Goal: Task Accomplishment & Management: Complete application form

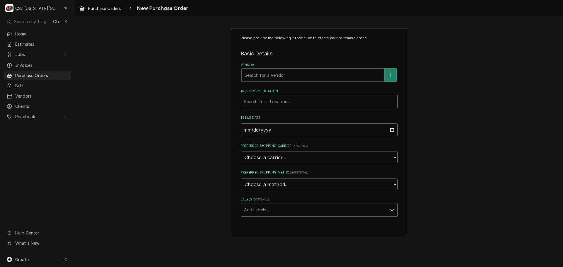
click at [259, 76] on div "Vendor" at bounding box center [313, 75] width 137 height 11
type input "home"
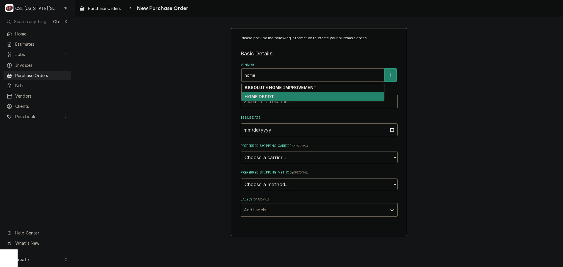
click at [273, 95] on div "HOME DEPOT" at bounding box center [313, 96] width 143 height 9
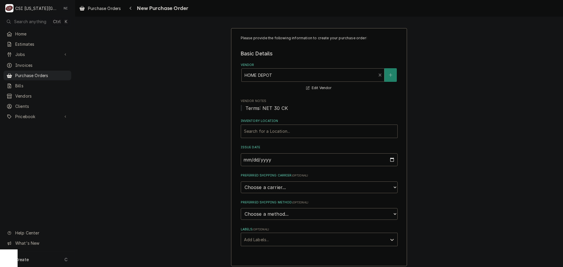
click at [269, 133] on div "Inventory Location" at bounding box center [319, 131] width 150 height 11
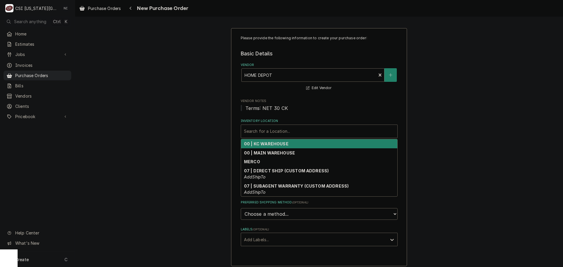
click at [268, 146] on strong "00 | KC WAREHOUSE" at bounding box center [266, 143] width 45 height 5
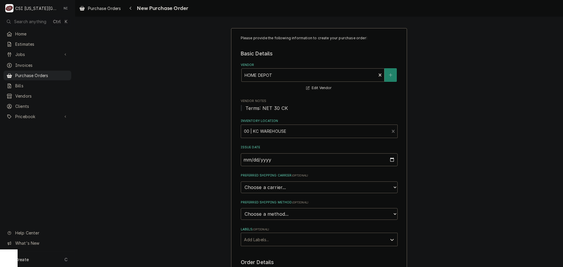
click at [257, 239] on div "Labels" at bounding box center [314, 239] width 140 height 11
click at [264, 260] on div "² Local Pickup 🛍️" at bounding box center [319, 261] width 156 height 9
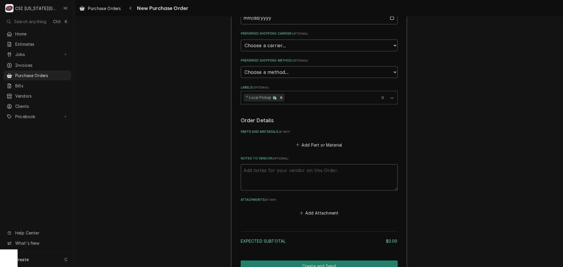
scroll to position [147, 0]
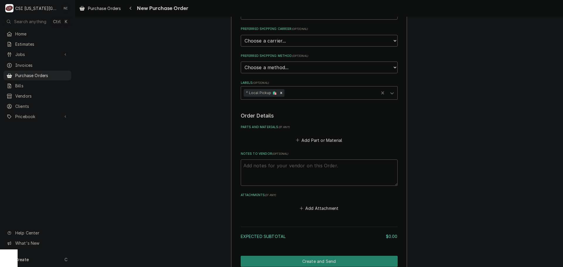
click at [298, 166] on textarea "Notes to Vendor ( optional )" at bounding box center [319, 173] width 157 height 26
type textarea "x"
type textarea "j"
type textarea "x"
type textarea "ji"
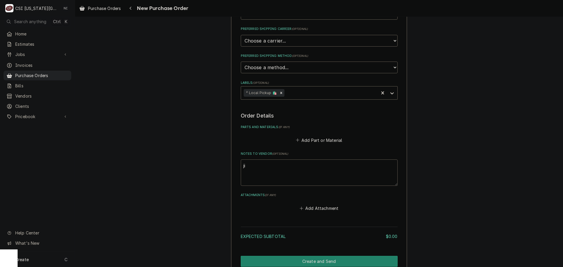
type textarea "x"
type textarea "jim"
type textarea "x"
type textarea "jimm"
type textarea "x"
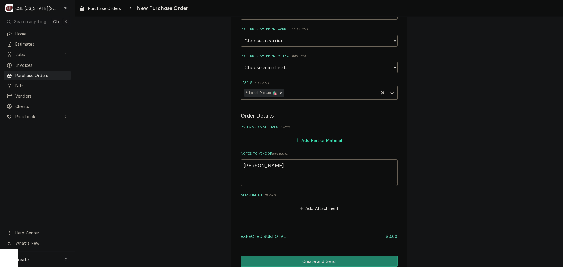
type textarea "jimmy"
click at [328, 142] on button "Add Part or Material" at bounding box center [319, 140] width 48 height 8
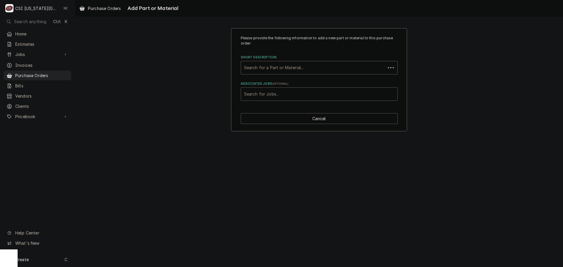
click at [270, 92] on div "Associated Jobs" at bounding box center [319, 94] width 150 height 11
type input "32353"
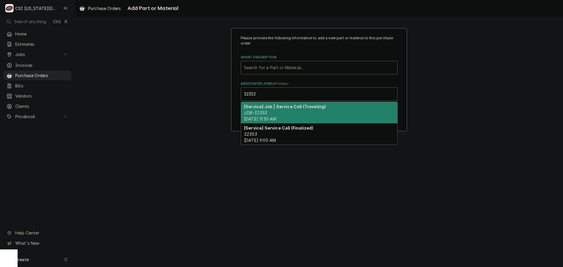
drag, startPoint x: 273, startPoint y: 109, endPoint x: 278, endPoint y: 108, distance: 4.1
click at [275, 109] on strong "[Service] Job | Service Call (Traveling)" at bounding box center [285, 106] width 82 height 5
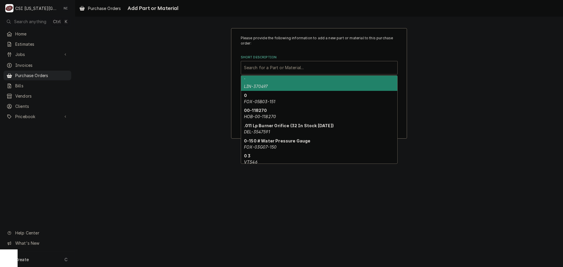
click at [287, 68] on div "Short Description" at bounding box center [319, 67] width 150 height 11
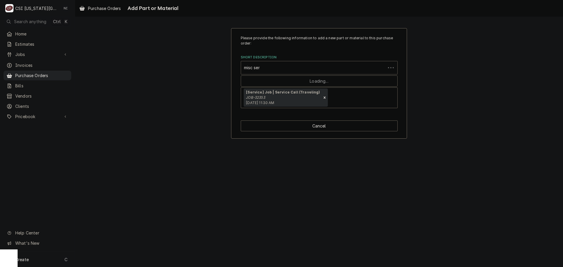
type input "misc serv"
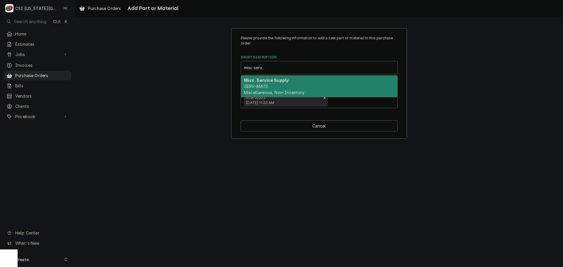
click at [275, 81] on strong "Misc. Service Supply" at bounding box center [266, 80] width 45 height 5
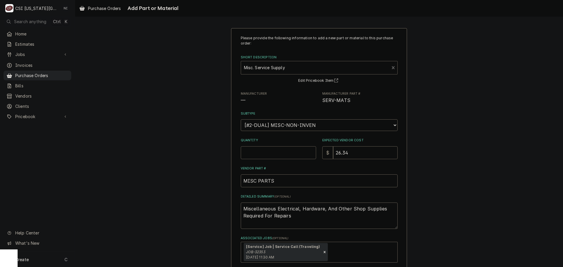
click at [267, 152] on input "Quantity" at bounding box center [278, 152] width 75 height 13
type textarea "x"
type input "1"
type textarea "x"
type input "0"
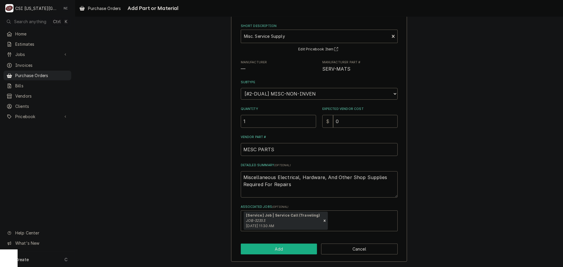
click at [284, 245] on button "Add" at bounding box center [279, 249] width 77 height 11
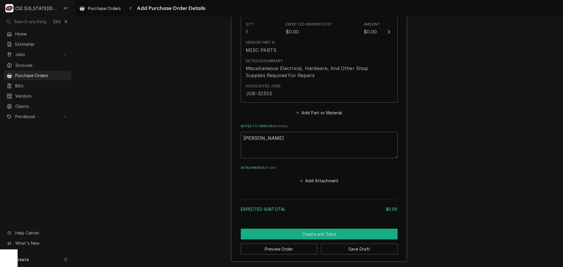
click at [332, 232] on button "Create and Send" at bounding box center [319, 234] width 157 height 11
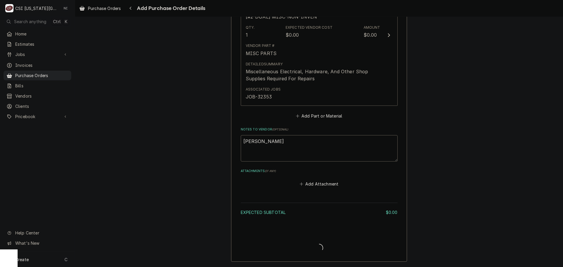
type textarea "x"
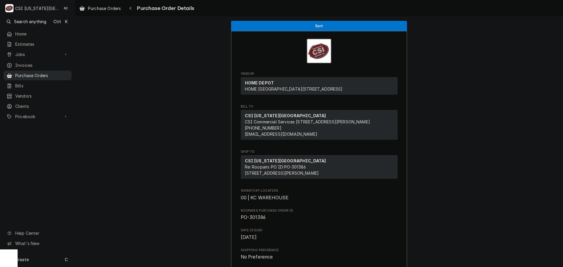
click at [65, 76] on span "Purchase Orders" at bounding box center [41, 75] width 53 height 6
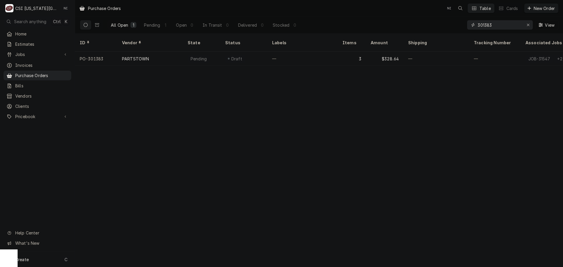
drag, startPoint x: 494, startPoint y: 25, endPoint x: 431, endPoint y: 26, distance: 62.5
click at [431, 26] on div "All Open 1 Pending 1 Open 0 In Transit 0 Delivered 0 Stocked 0 301383 View" at bounding box center [319, 25] width 479 height 16
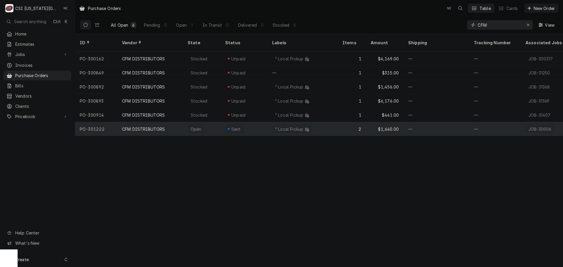
type input "CFM"
click at [276, 126] on div "² Local Pickup 🛍️" at bounding box center [293, 129] width 36 height 6
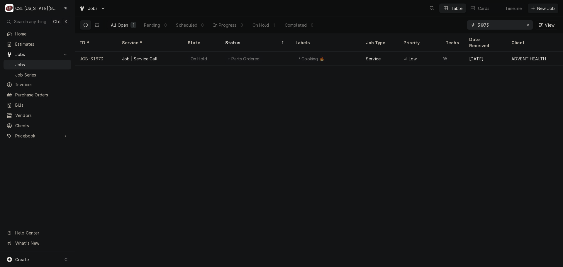
drag, startPoint x: 494, startPoint y: 24, endPoint x: 446, endPoint y: 27, distance: 47.9
click at [448, 27] on div "All Open 1 Pending 0 Scheduled 0 In Progress 0 On Hold 1 Completed 0 31973 View" at bounding box center [319, 25] width 479 height 16
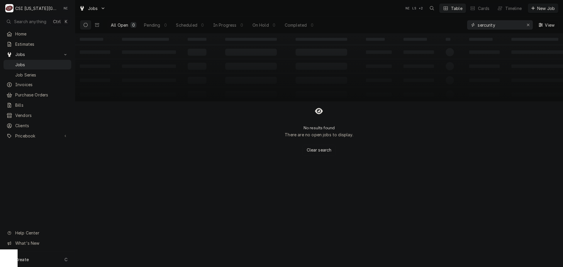
drag, startPoint x: 500, startPoint y: 26, endPoint x: 471, endPoint y: 27, distance: 29.7
click at [471, 27] on div "sercurity" at bounding box center [500, 24] width 66 height 9
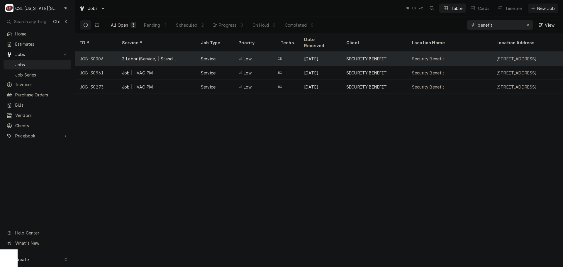
scroll to position [0, 9]
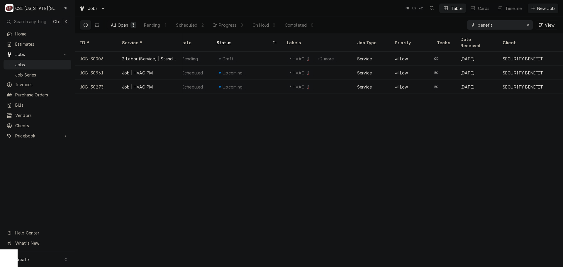
drag, startPoint x: 506, startPoint y: 26, endPoint x: 438, endPoint y: 30, distance: 68.2
click at [438, 30] on div "All Open 3 Pending 1 Scheduled 2 In Progress 0 On Hold 0 Completed 0 benefit Vi…" at bounding box center [319, 25] width 479 height 16
type input "cody"
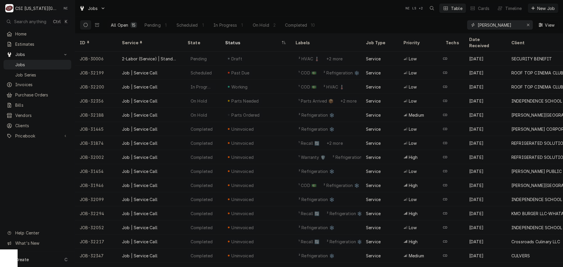
drag, startPoint x: 492, startPoint y: 25, endPoint x: 472, endPoint y: 24, distance: 20.0
click at [472, 24] on div "cody" at bounding box center [500, 24] width 66 height 9
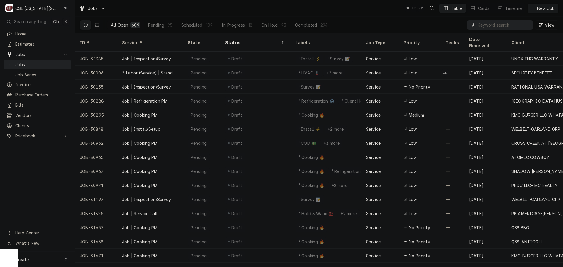
click at [489, 27] on input "Dynamic Content Wrapper" at bounding box center [504, 24] width 52 height 9
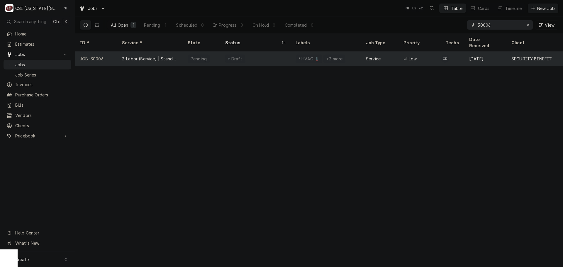
type input "30006"
click at [274, 52] on div "Draft" at bounding box center [256, 59] width 70 height 14
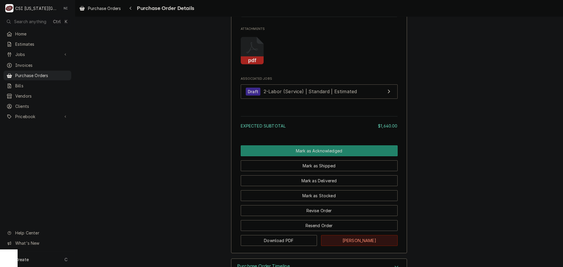
scroll to position [616, 0]
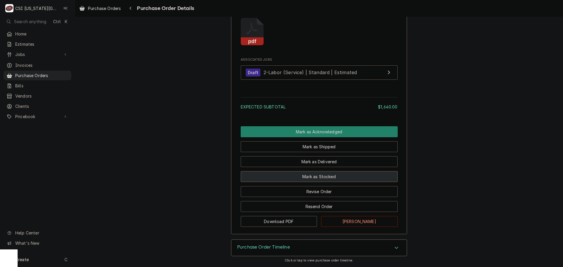
click at [322, 182] on button "Mark as Stocked" at bounding box center [319, 176] width 157 height 11
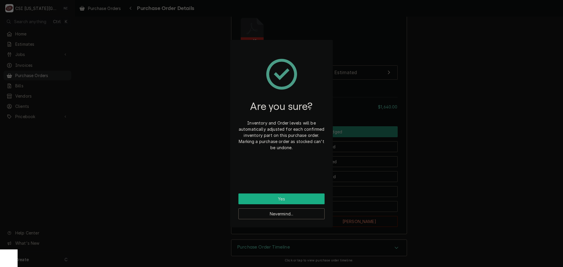
click at [298, 199] on button "Yes" at bounding box center [281, 199] width 86 height 11
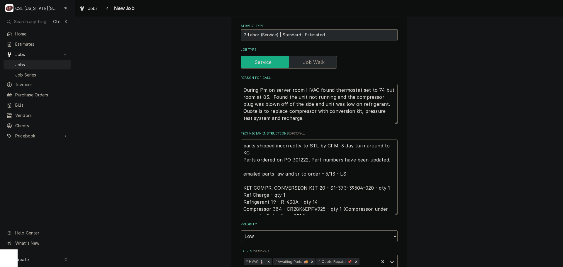
scroll to position [201, 0]
click at [242, 144] on textarea "parts shipped incorrectly to STL by CFM. 3 day turn around to KC Parts ordered …" at bounding box center [319, 177] width 157 height 76
type textarea "x"
type textarea "parts shipped incorrectly to STL by CFM. 3 day turn around to KC Parts ordered …"
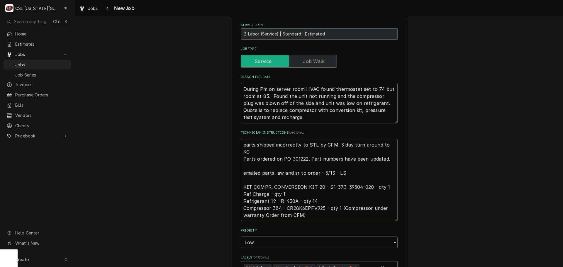
click at [271, 144] on textarea "parts shipped incorrectly to STL by CFM. 3 day turn around to KC Parts ordered …" at bounding box center [319, 180] width 157 height 83
type textarea "x"
type textarea "P parts shipped incorrectly to STL by CFM. 3 day turn around to KC Parts ordere…"
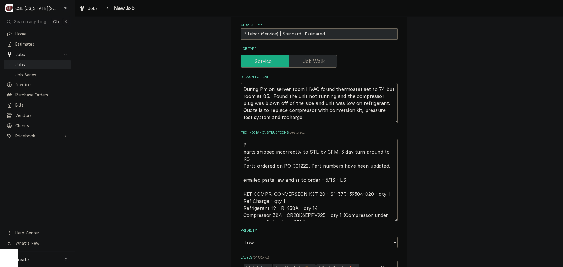
type textarea "x"
type textarea "PA parts shipped incorrectly to STL by CFM. 3 day turn around to KC Parts order…"
type textarea "x"
type textarea "PAR parts shipped incorrectly to STL by CFM. 3 day turn around to KC Parts orde…"
type textarea "x"
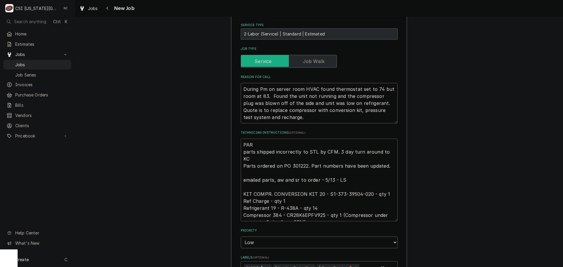
type textarea "PART parts shipped incorrectly to STL by CFM. 3 day turn around to KC Parts ord…"
type textarea "x"
type textarea "PARTS parts shipped incorrectly to STL by CFM. 3 day turn around to KC Parts or…"
type textarea "x"
type textarea "PARTS parts shipped incorrectly to STL by CFM. 3 day turn around to KC Parts or…"
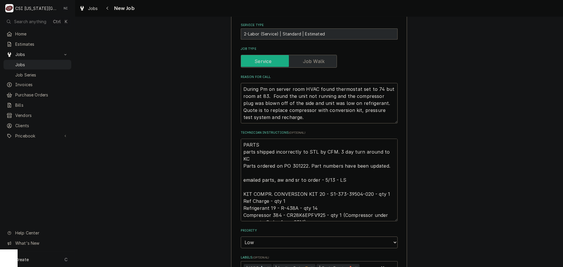
type textarea "x"
type textarea "PART parts shipped incorrectly to STL by CFM. 3 day turn around to KC Parts ord…"
type textarea "x"
type textarea "PAR parts shipped incorrectly to STL by CFM. 3 day turn around to KC Parts orde…"
type textarea "x"
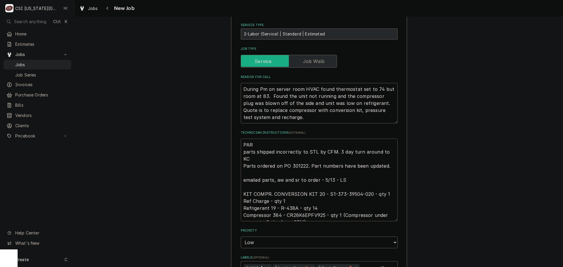
type textarea "PA parts shipped incorrectly to STL by CFM. 3 day turn around to KC Parts order…"
type textarea "x"
type textarea "P parts shipped incorrectly to STL by CFM. 3 day turn around to KC Parts ordere…"
type textarea "x"
type textarea "Pas parts shipped incorrectly to STL by CFM. 3 day turn around to KC Parts orde…"
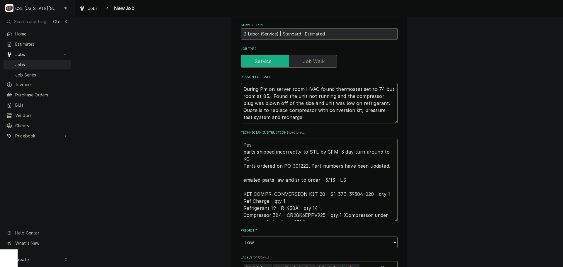
type textarea "x"
type textarea "Pasr parts shipped incorrectly to STL by CFM. 3 day turn around to KC Parts ord…"
type textarea "x"
type textarea "Pasrt parts shipped incorrectly to STL by CFM. 3 day turn around to KC Parts or…"
type textarea "x"
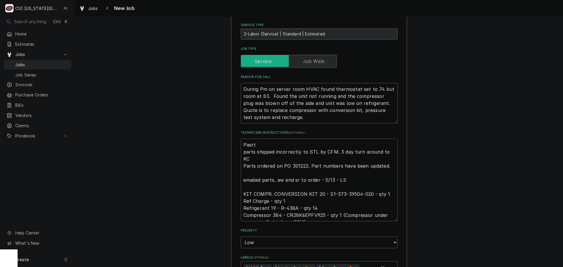
type textarea "Pasrts parts shipped incorrectly to STL by CFM. 3 day turn around to KC Parts o…"
type textarea "x"
type textarea "Pasrts parts shipped incorrectly to STL by CFM. 3 day turn around to KC Parts o…"
type textarea "x"
type textarea "Pasrts parts shipped incorrectly to STL by CFM. 3 day turn around to KC Parts o…"
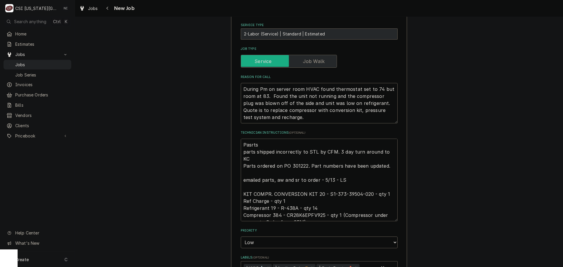
type textarea "x"
type textarea "Pasrt parts shipped incorrectly to STL by CFM. 3 day turn around to KC Parts or…"
type textarea "x"
type textarea "Pasr parts shipped incorrectly to STL by CFM. 3 day turn around to KC Parts ord…"
type textarea "x"
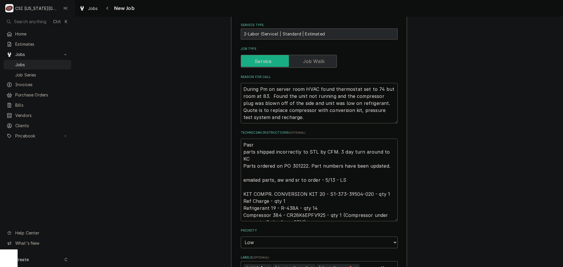
type textarea "Pas parts shipped incorrectly to STL by CFM. 3 day turn around to KC Parts orde…"
type textarea "x"
type textarea "Pa parts shipped incorrectly to STL by CFM. 3 day turn around to KC Parts order…"
type textarea "x"
type textarea "Par parts shipped incorrectly to STL by CFM. 3 day turn around to KC Parts orde…"
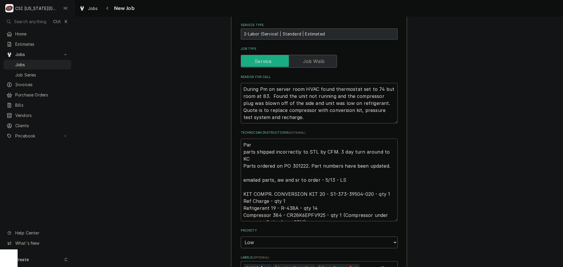
type textarea "x"
type textarea "Part parts shipped incorrectly to STL by CFM. 3 day turn around to KC Parts ord…"
type textarea "x"
type textarea "Parts parts shipped incorrectly to STL by CFM. 3 day turn around to KC Parts or…"
type textarea "x"
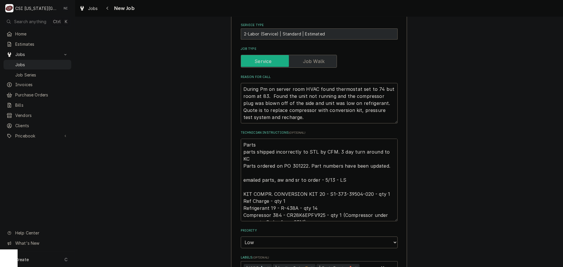
type textarea "Parts parts shipped incorrectly to STL by CFM. 3 day turn around to KC Parts or…"
type textarea "x"
type textarea "Parts in parts shipped incorrectly to STL by CFM. 3 day turn around to KC Parts…"
type textarea "x"
type textarea "Parts int parts shipped incorrectly to STL by CFM. 3 day turn around to KC Part…"
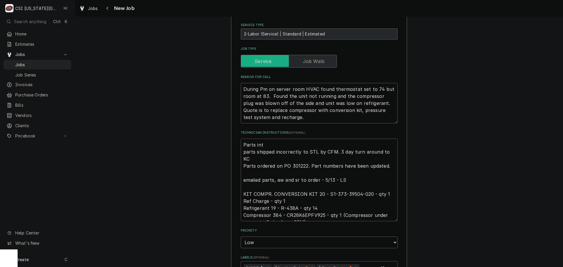
type textarea "x"
type textarea "Parts int h parts shipped incorrectly to STL by CFM. 3 day turn around to KC Pa…"
type textarea "x"
type textarea "Parts int he parts shipped incorrectly to STL by CFM. 3 day turn around to KC P…"
type textarea "x"
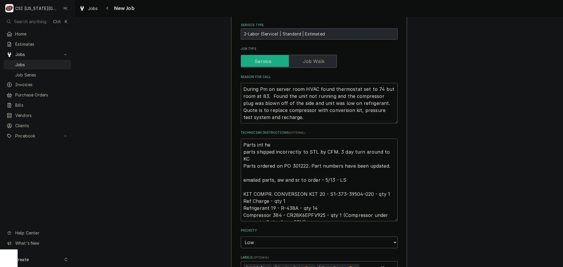
type textarea "Parts int he parts shipped incorrectly to STL by CFM. 3 day turn around to KC P…"
type textarea "x"
type textarea "Parts int h parts shipped incorrectly to STL by CFM. 3 day turn around to KC Pa…"
type textarea "x"
type textarea "Parts int parts shipped incorrectly to STL by CFM. 3 day turn around to KC Part…"
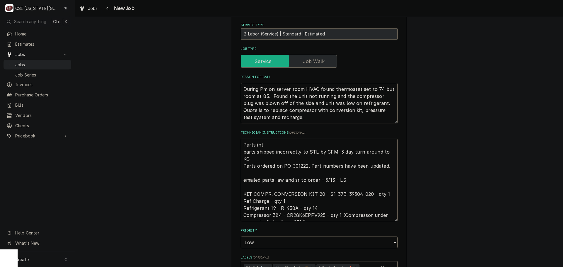
type textarea "x"
type textarea "Parts in parts shipped incorrectly to STL by CFM. 3 day turn around to KC Parts…"
type textarea "x"
type textarea "Parts in parts shipped incorrectly to STL by CFM. 3 day turn around to KC Parts…"
type textarea "x"
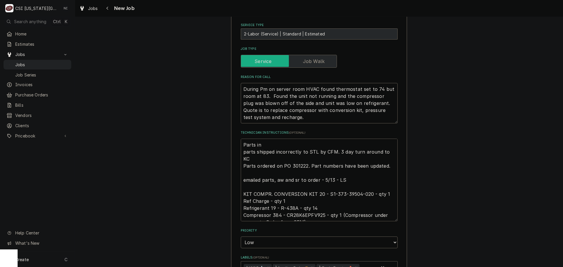
type textarea "Parts in t parts shipped incorrectly to STL by CFM. 3 day turn around to KC Par…"
type textarea "x"
type textarea "Parts in th parts shipped incorrectly to STL by CFM. 3 day turn around to KC Pa…"
type textarea "x"
type textarea "Parts in the parts shipped incorrectly to STL by CFM. 3 day turn around to KC P…"
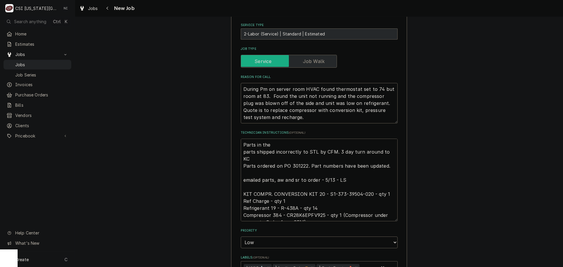
type textarea "x"
type textarea "Parts in the g parts shipped incorrectly to STL by CFM. 3 day turn around to KC…"
type textarea "x"
type textarea "Parts in the ga parts shipped incorrectly to STL by CFM. 3 day turn around to K…"
type textarea "x"
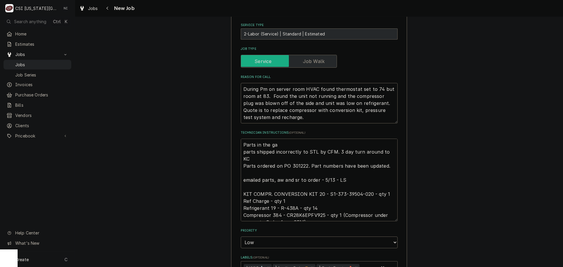
type textarea "Parts in the gar parts shipped incorrectly to STL by CFM. 3 day turn around to …"
type textarea "x"
type textarea "Parts in the gara parts shipped incorrectly to STL by CFM. 3 day turn around to…"
type textarea "x"
type textarea "Parts in the garag parts shipped incorrectly to STL by CFM. 3 day turn around t…"
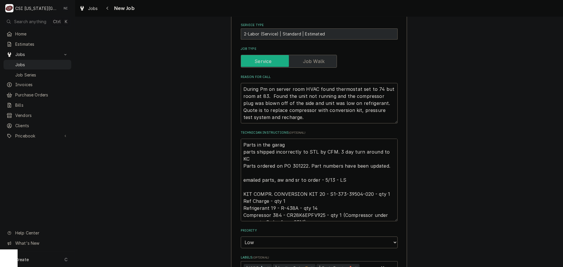
type textarea "x"
type textarea "Parts in the garage parts shipped incorrectly to STL by CFM. 3 day turn around …"
type textarea "x"
type textarea "Parts in the garag parts shipped incorrectly to STL by CFM. 3 day turn around t…"
type textarea "x"
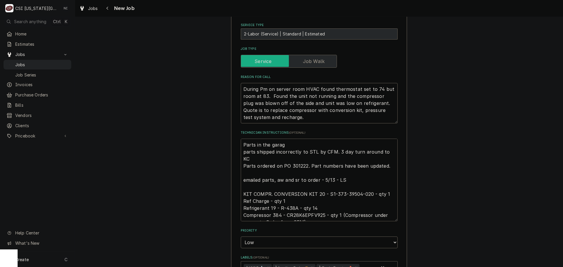
type textarea "Parts in the gara parts shipped incorrectly to STL by CFM. 3 day turn around to…"
type textarea "x"
type textarea "Parts in the gar parts shipped incorrectly to STL by CFM. 3 day turn around to …"
type textarea "x"
type textarea "Parts in the ga parts shipped incorrectly to STL by CFM. 3 day turn around to K…"
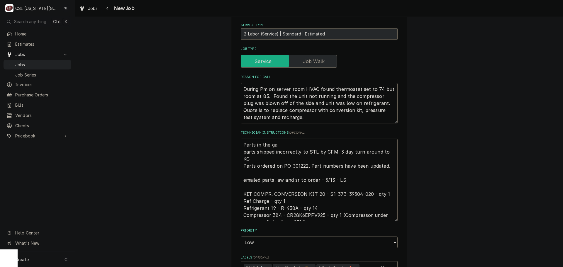
type textarea "x"
type textarea "Parts in the g parts shipped incorrectly to STL by CFM. 3 day turn around to KC…"
type textarea "x"
type textarea "Parts in the parts shipped incorrectly to STL by CFM. 3 day turn around to KC P…"
type textarea "x"
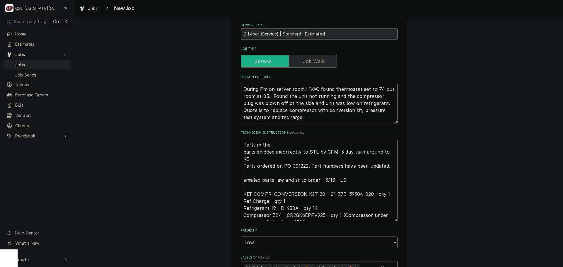
type textarea "Parts in the parts shipped incorrectly to STL by CFM. 3 day turn around to KC P…"
type textarea "x"
type textarea "Parts in the parts shipped incorrectly to STL by CFM. 3 day turn around to KC P…"
type textarea "x"
type textarea "Parts in the fo parts shipped incorrectly to STL by CFM. 3 day turn around to K…"
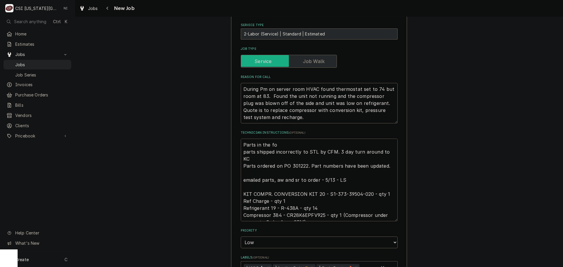
type textarea "x"
type textarea "Parts in the for parts shipped incorrectly to STL by CFM. 3 day turn around to …"
type textarea "x"
type textarea "Parts in the forn parts shipped incorrectly to STL by CFM. 3 day turn around to…"
type textarea "x"
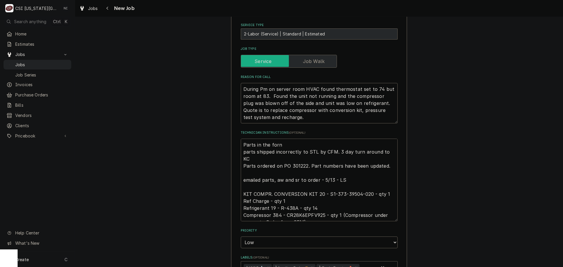
type textarea "Parts in the fornt parts shipped incorrectly to STL by CFM. 3 day turn around t…"
type textarea "x"
type textarea "Parts in the fornt parts shipped incorrectly to STL by CFM. 3 day turn around t…"
type textarea "x"
type textarea "Parts in the fornt parts shipped incorrectly to STL by CFM. 3 day turn around t…"
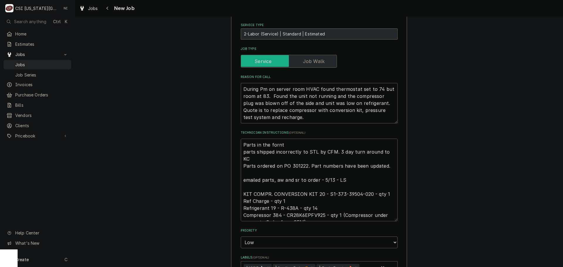
type textarea "x"
type textarea "Parts in the for parts shipped incorrectly to STL by CFM. 3 day turn around to …"
type textarea "x"
type textarea "Parts in the fo parts shipped incorrectly to STL by CFM. 3 day turn around to K…"
type textarea "x"
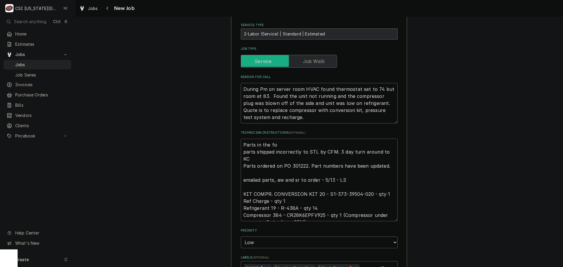
type textarea "Parts in the f parts shipped incorrectly to STL by CFM. 3 day turn around to KC…"
type textarea "x"
type textarea "Parts in the fr parts shipped incorrectly to STL by CFM. 3 day turn around to K…"
type textarea "x"
type textarea "Parts in the fro parts shipped incorrectly to STL by CFM. 3 day turn around to …"
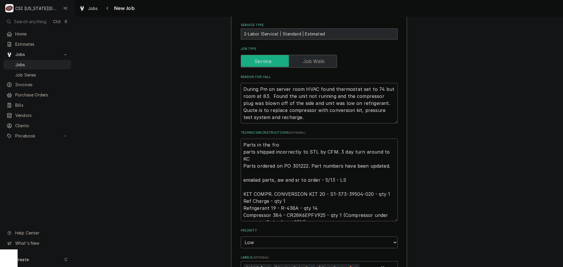
type textarea "x"
type textarea "Parts in the front parts shipped incorrectly to STL by CFM. 3 day turn around t…"
type textarea "x"
type textarea "Parts in the front parts shipped incorrectly to STL by CFM. 3 day turn around t…"
type textarea "x"
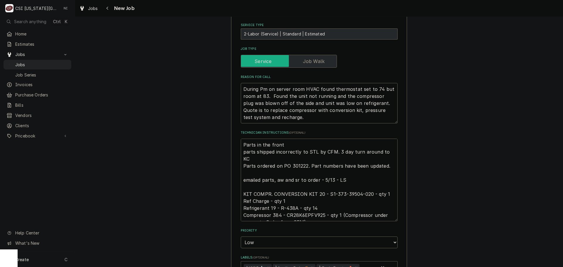
type textarea "Parts in the front g parts shipped incorrectly to STL by CFM. 3 day turn around…"
type textarea "x"
type textarea "Parts in the front ga parts shipped incorrectly to STL by CFM. 3 day turn aroun…"
type textarea "x"
type textarea "Parts in the front gar parts shipped incorrectly to STL by CFM. 3 day turn arou…"
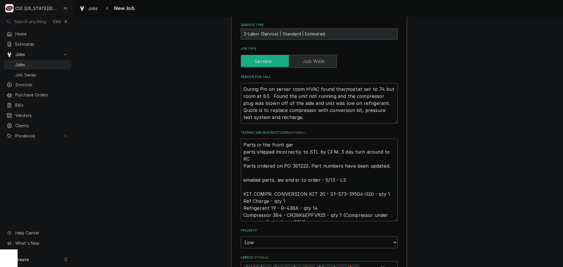
type textarea "x"
type textarea "Parts in the front gara parts shipped incorrectly to STL by CFM. 3 day turn aro…"
type textarea "x"
type textarea "Parts in the front garag parts shipped incorrectly to STL by CFM. 3 day turn ar…"
type textarea "x"
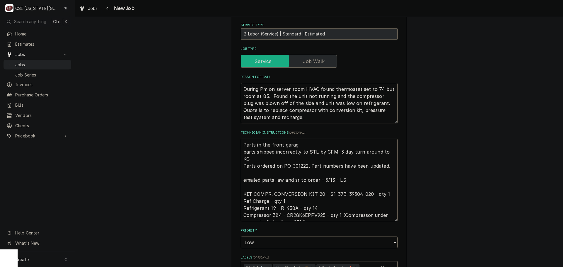
type textarea "Parts in the front garage parts shipped incorrectly to STL by CFM. 3 day turn a…"
type textarea "x"
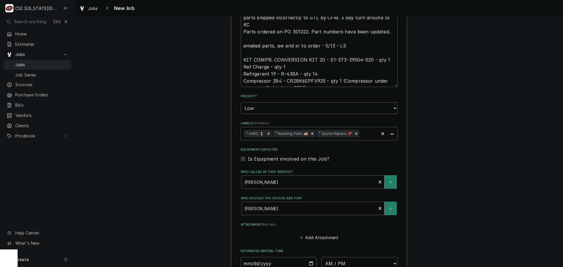
scroll to position [339, 0]
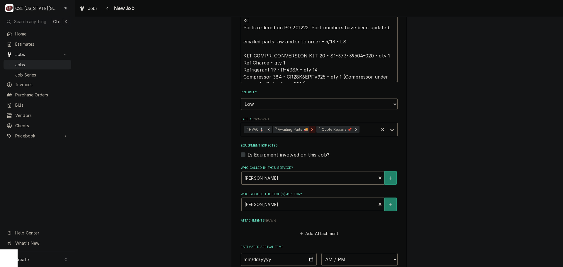
click at [311, 129] on icon "Remove ³ Awaiting Parts 🚚" at bounding box center [312, 130] width 4 height 4
type textarea "Parts in the front garage parts shipped incorrectly to STL by CFM. 3 day turn a…"
click at [390, 128] on icon "Labels" at bounding box center [392, 130] width 6 height 6
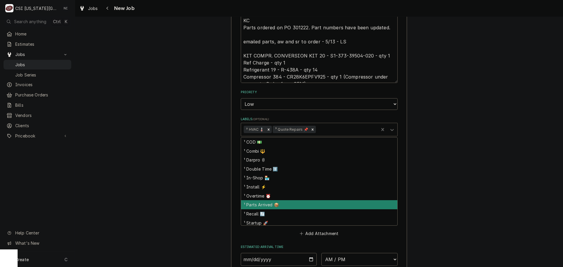
click at [267, 207] on div "¹ Parts Arrived 📦" at bounding box center [319, 204] width 156 height 9
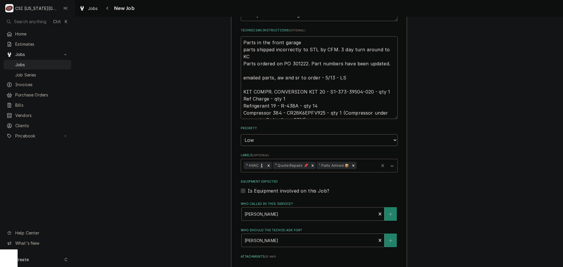
scroll to position [222, 0]
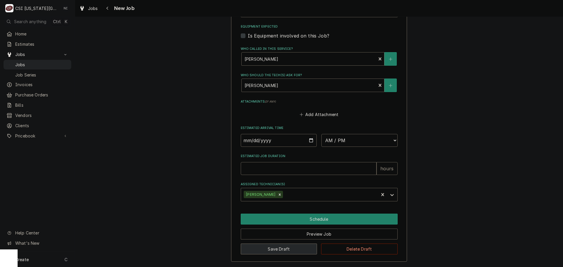
click at [298, 248] on button "Save Draft" at bounding box center [279, 249] width 77 height 11
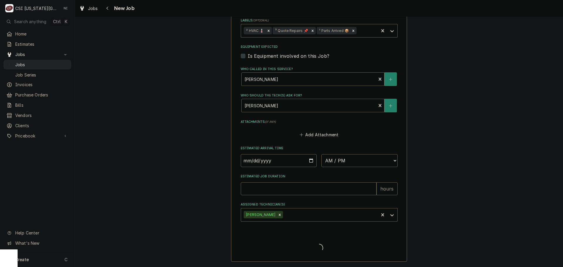
scroll to position [438, 0]
type textarea "x"
